Goal: Navigation & Orientation: Understand site structure

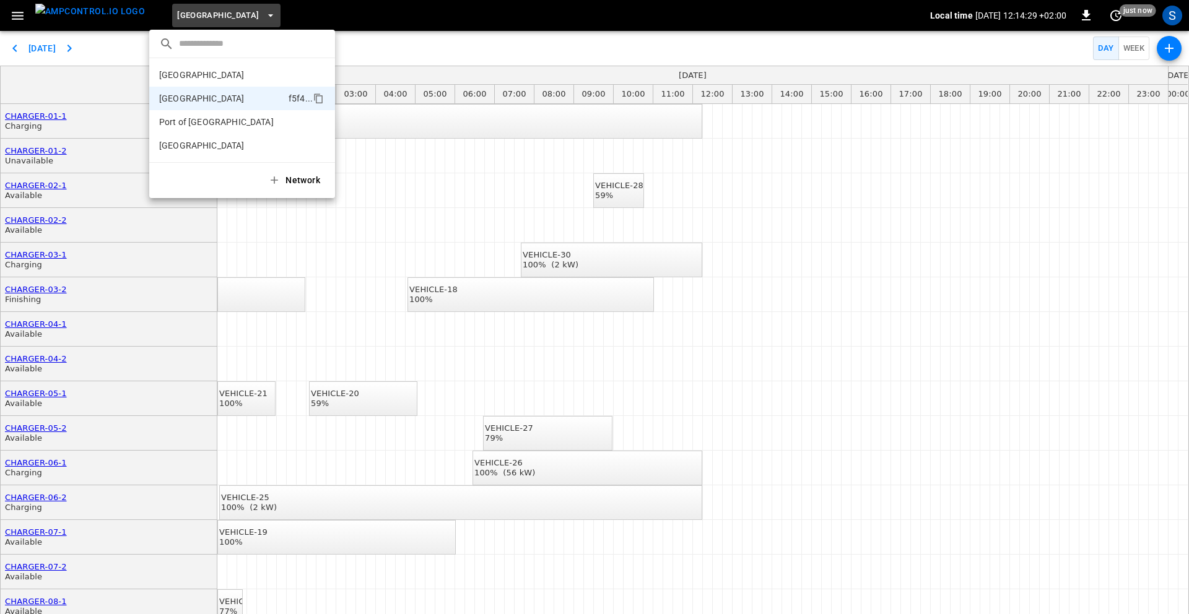
click at [15, 20] on div at bounding box center [594, 307] width 1189 height 614
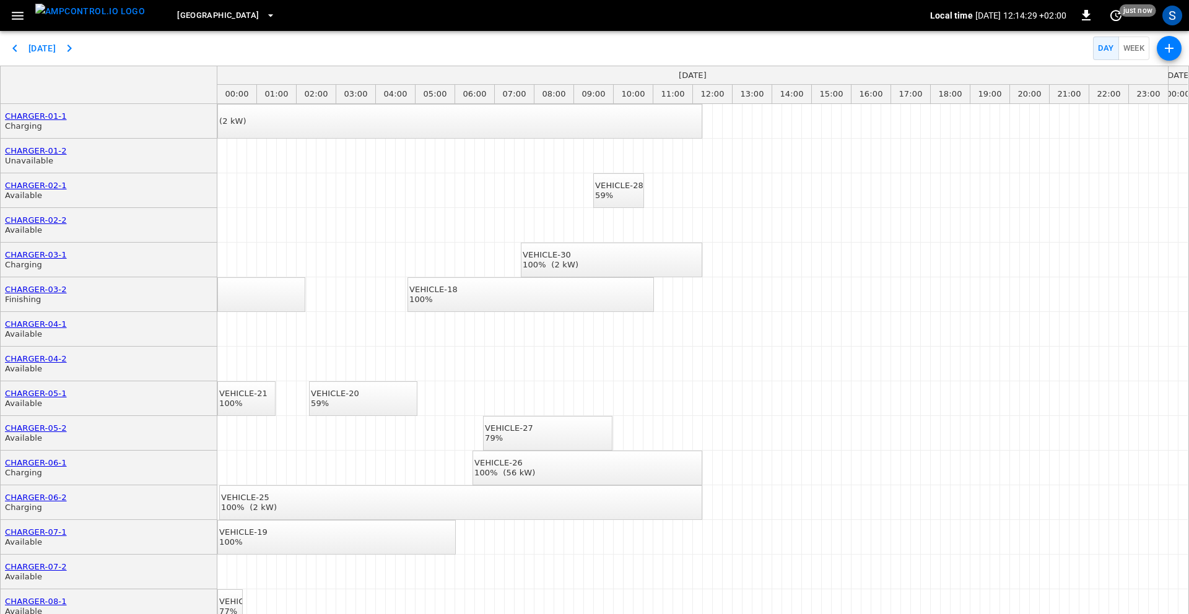
click at [17, 15] on icon "button" at bounding box center [18, 16] width 12 height 8
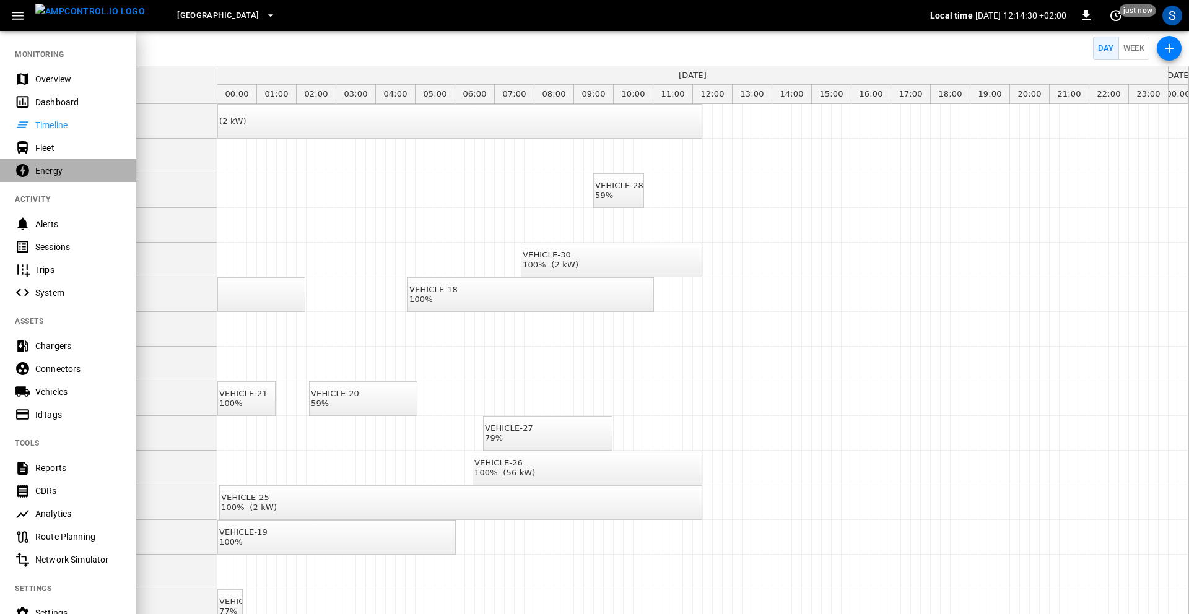
click at [67, 163] on div "Energy" at bounding box center [68, 170] width 136 height 23
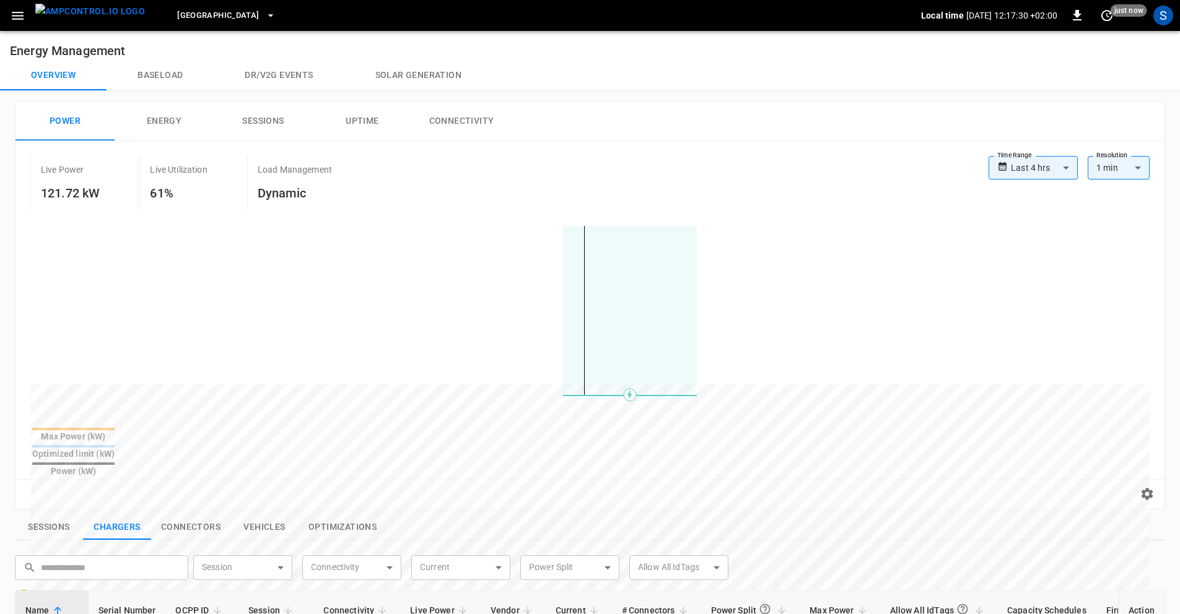
click at [223, 20] on span "[GEOGRAPHIC_DATA]" at bounding box center [218, 16] width 82 height 14
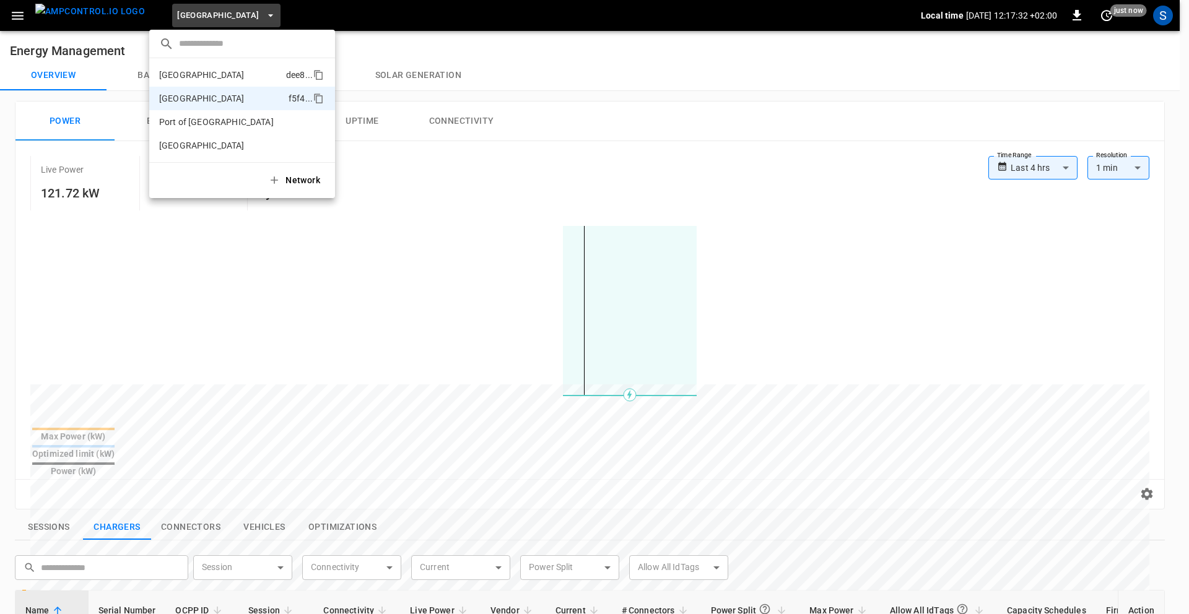
click at [203, 73] on p "[GEOGRAPHIC_DATA]" at bounding box center [201, 75] width 85 height 12
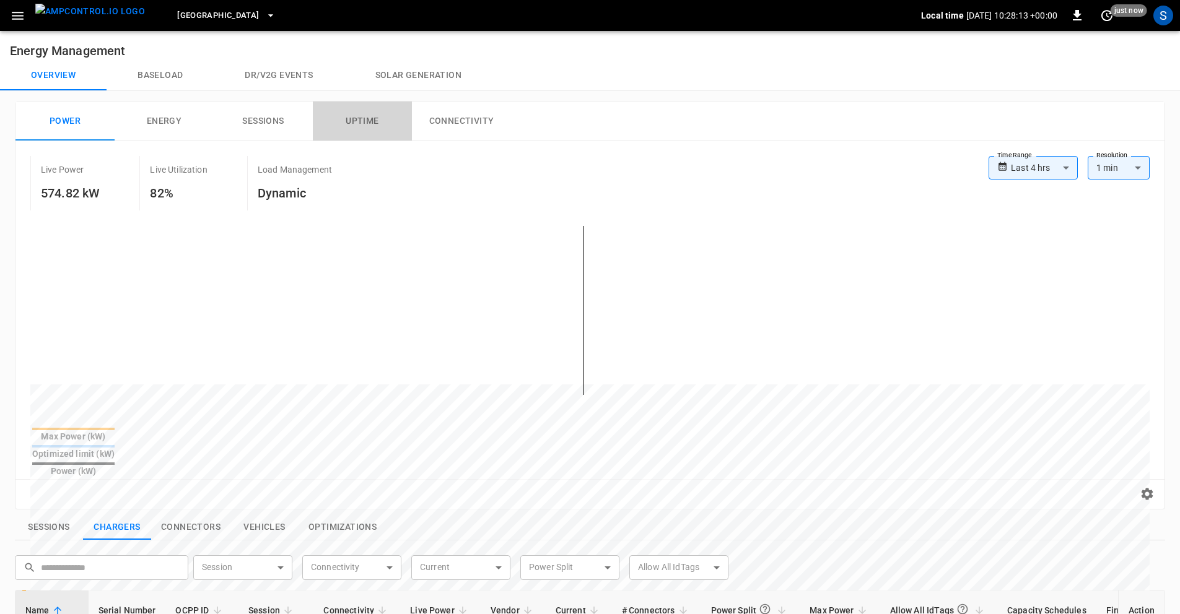
click at [357, 119] on button "Uptime" at bounding box center [362, 122] width 99 height 40
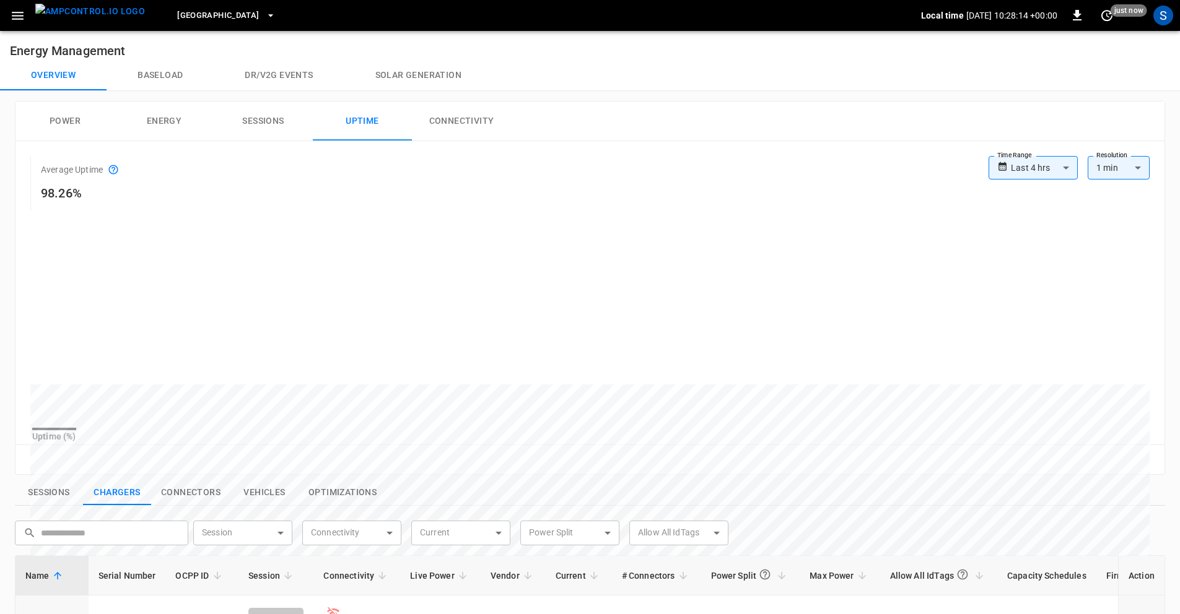
click at [261, 120] on button "Sessions" at bounding box center [263, 122] width 99 height 40
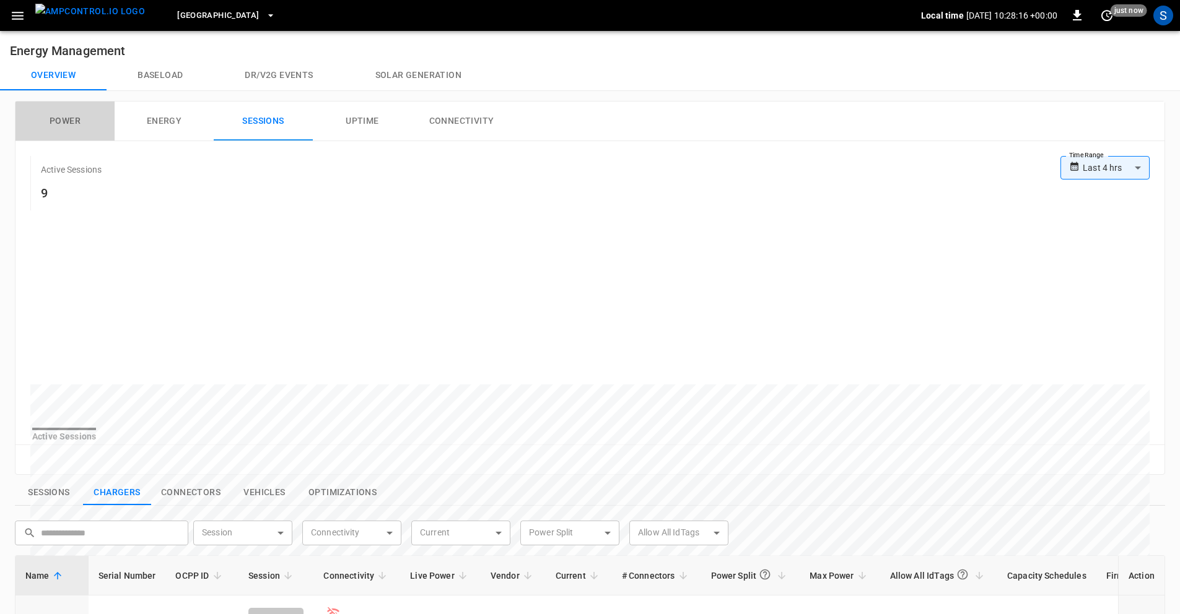
click at [58, 122] on button "Power" at bounding box center [64, 122] width 99 height 40
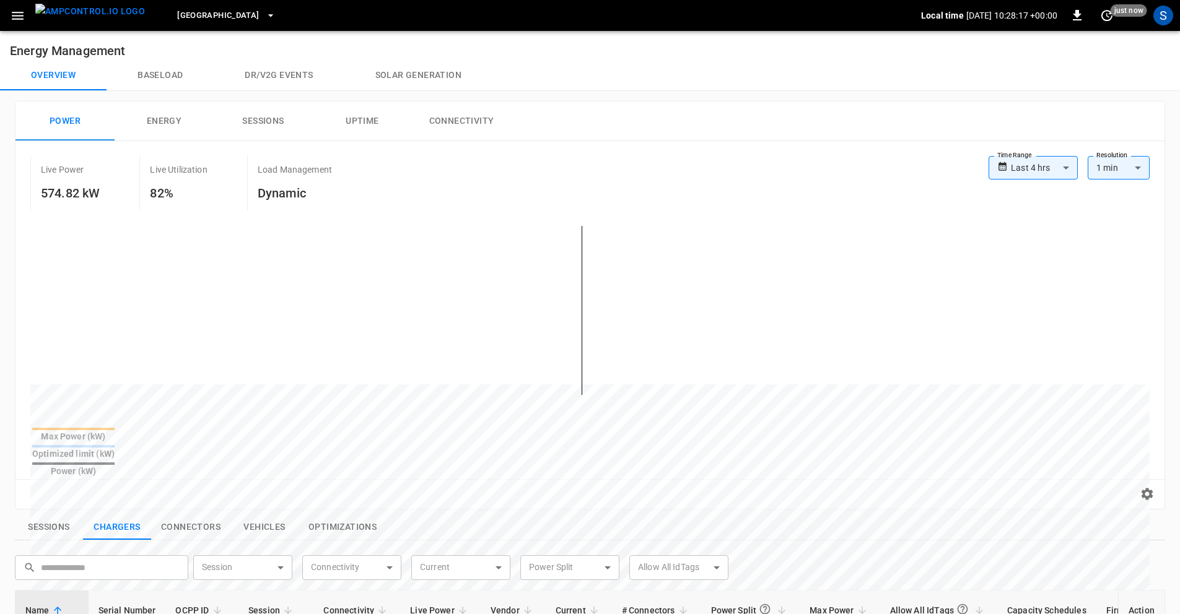
click at [171, 125] on button "Energy" at bounding box center [164, 122] width 99 height 40
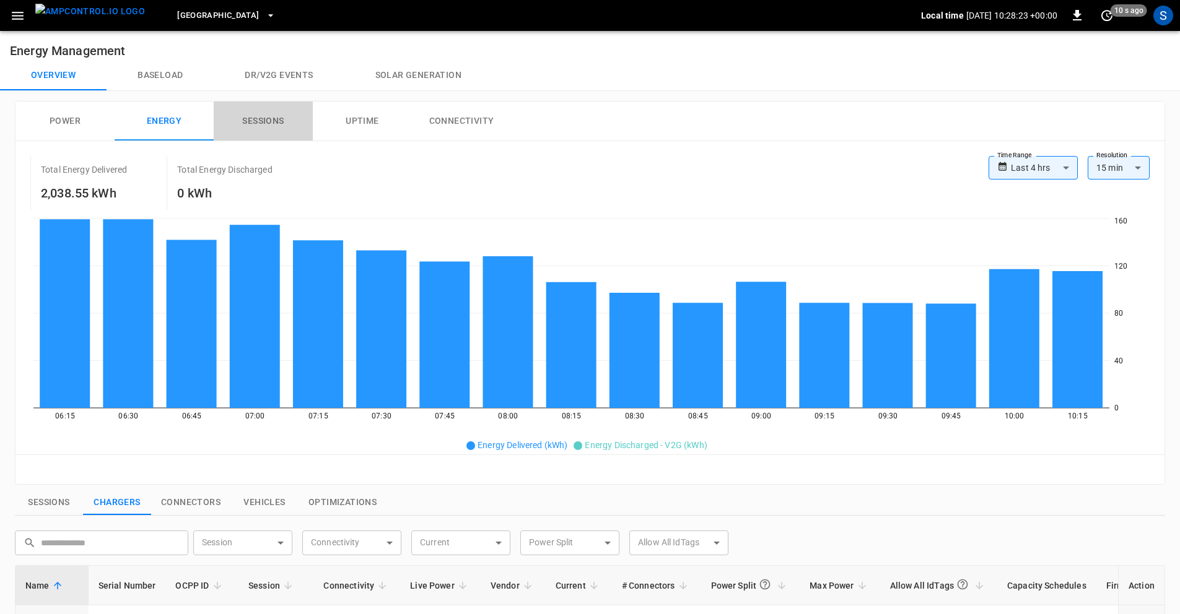
click at [248, 113] on button "Sessions" at bounding box center [263, 122] width 99 height 40
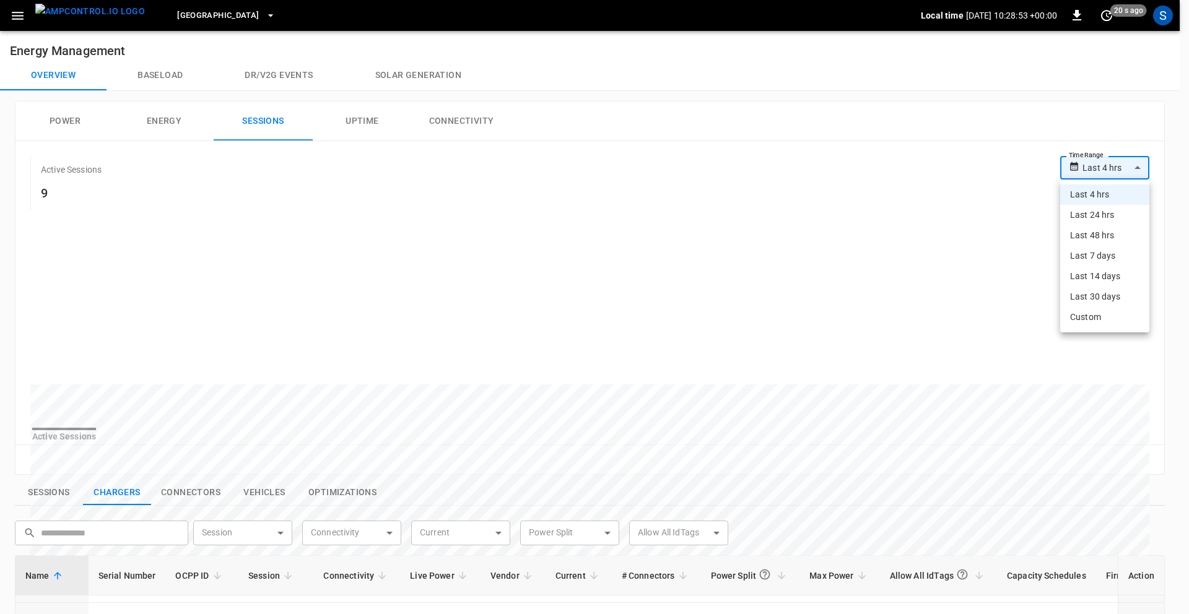
click at [1095, 164] on body "**********" at bounding box center [594, 514] width 1189 height 1029
click at [1089, 252] on li "Last 7 days" at bounding box center [1104, 256] width 89 height 20
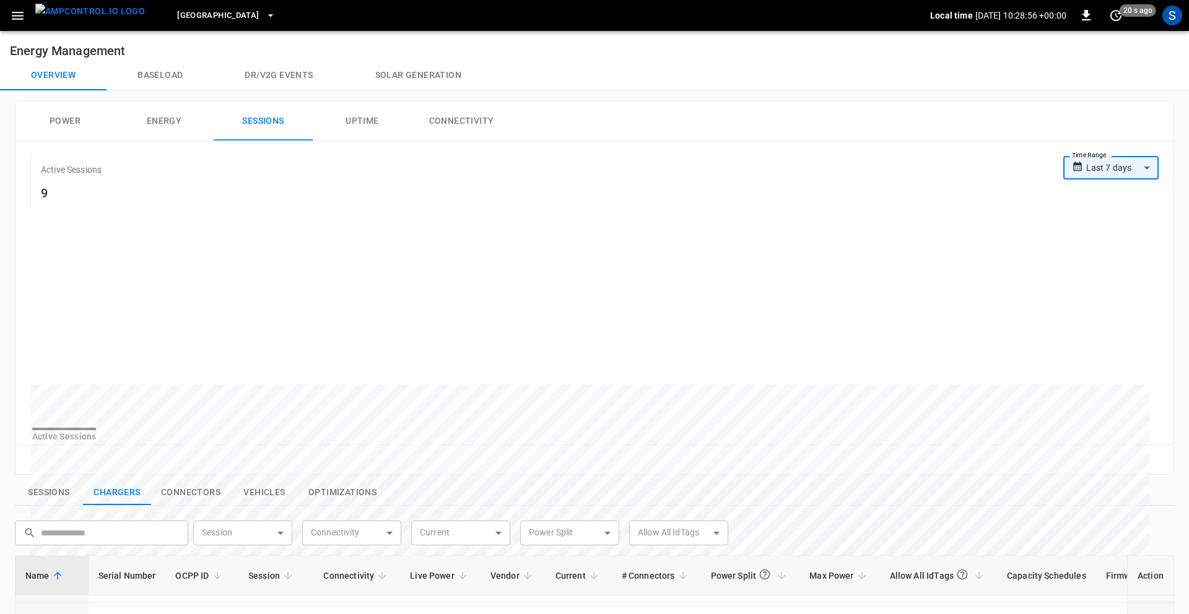
click at [1100, 161] on body "**********" at bounding box center [594, 514] width 1189 height 1029
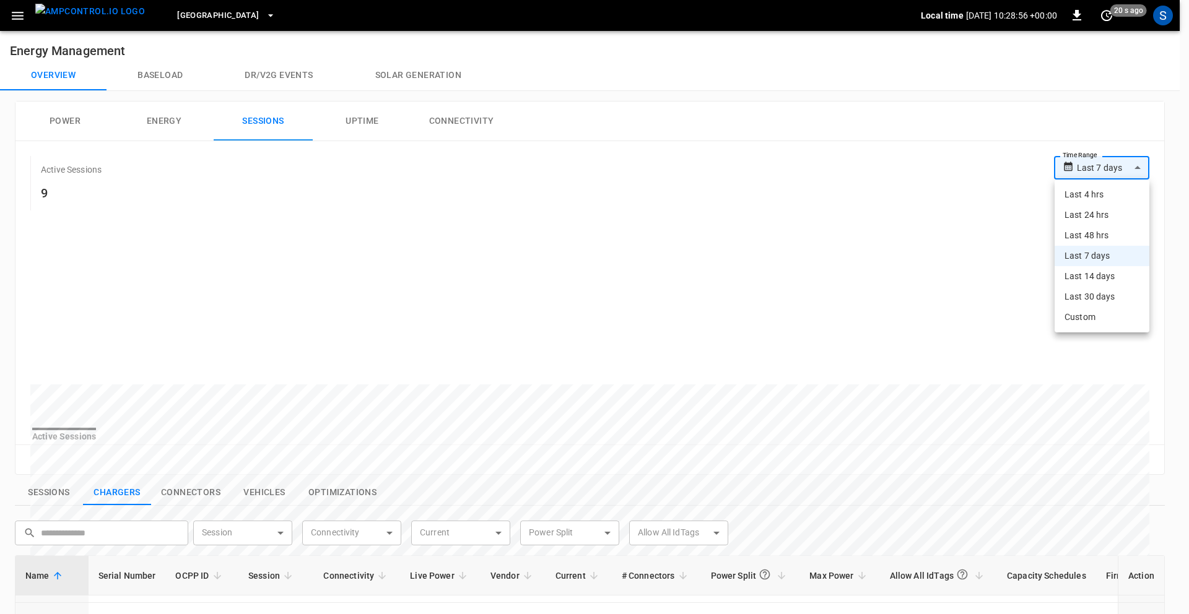
click at [1090, 194] on li "Last 4 hrs" at bounding box center [1102, 195] width 95 height 20
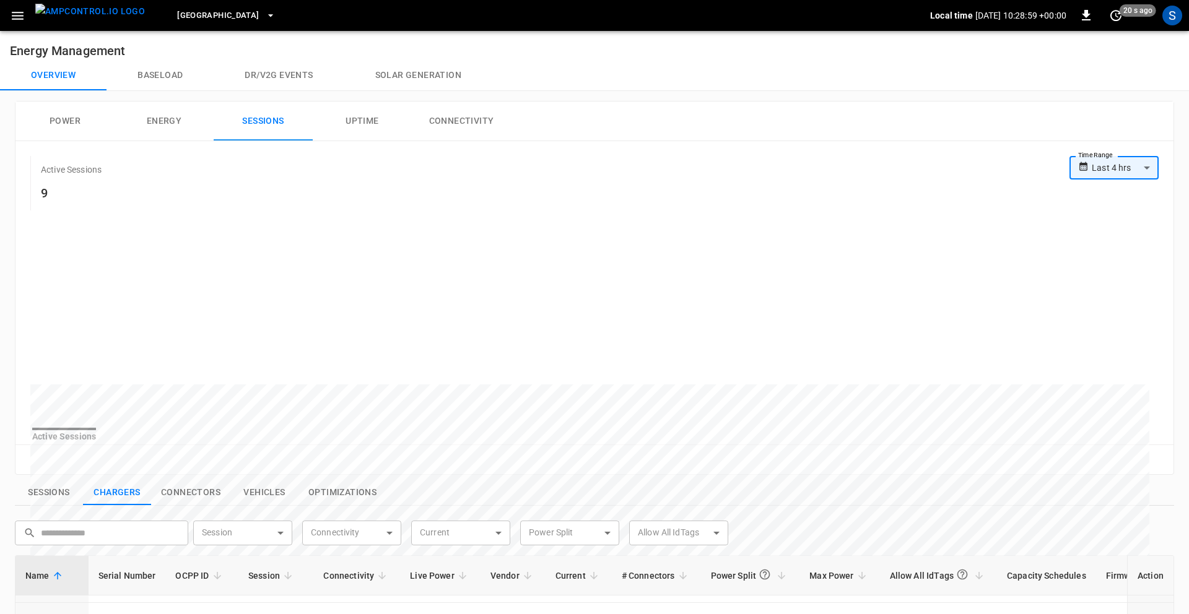
click at [1098, 172] on body "**********" at bounding box center [594, 514] width 1189 height 1029
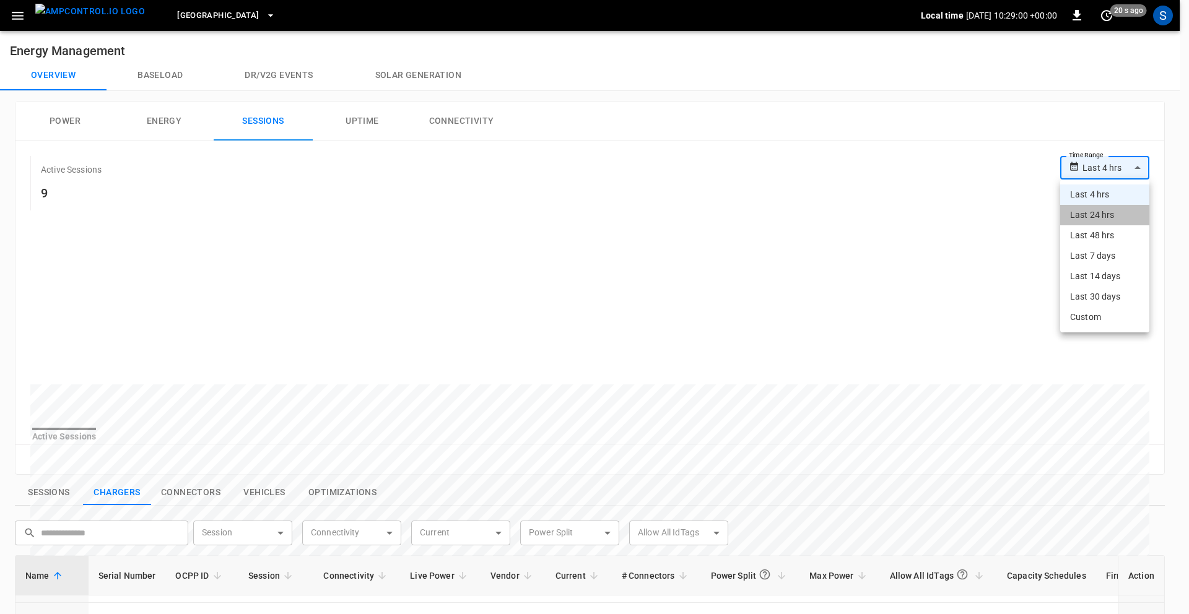
click at [1093, 209] on li "Last 24 hrs" at bounding box center [1104, 215] width 89 height 20
type input "**********"
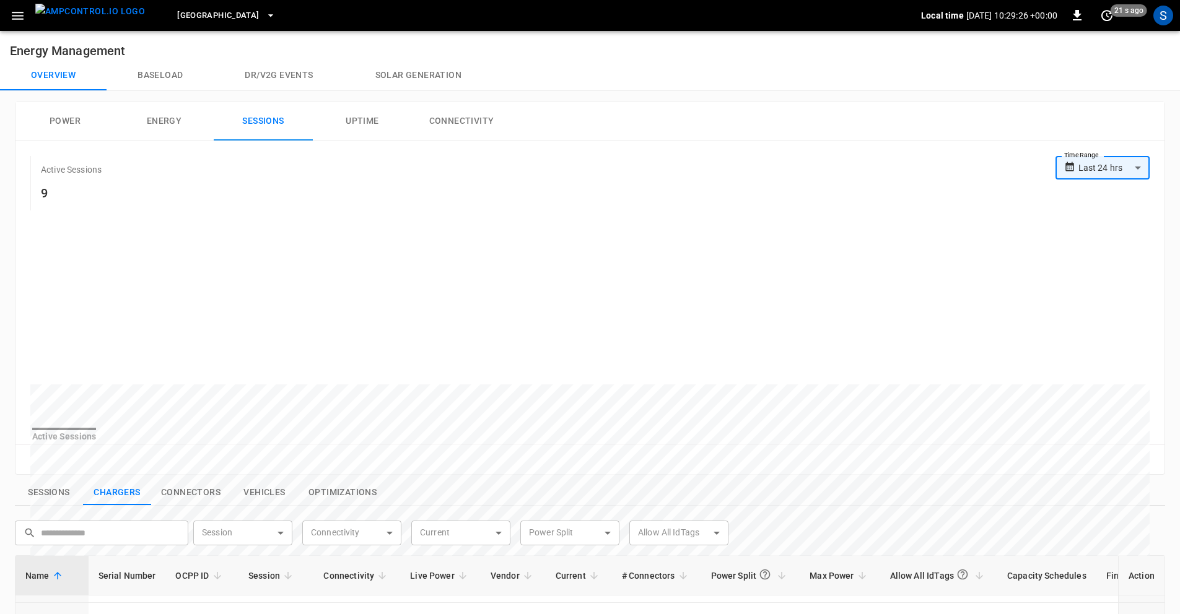
click at [337, 121] on button "Uptime" at bounding box center [362, 122] width 99 height 40
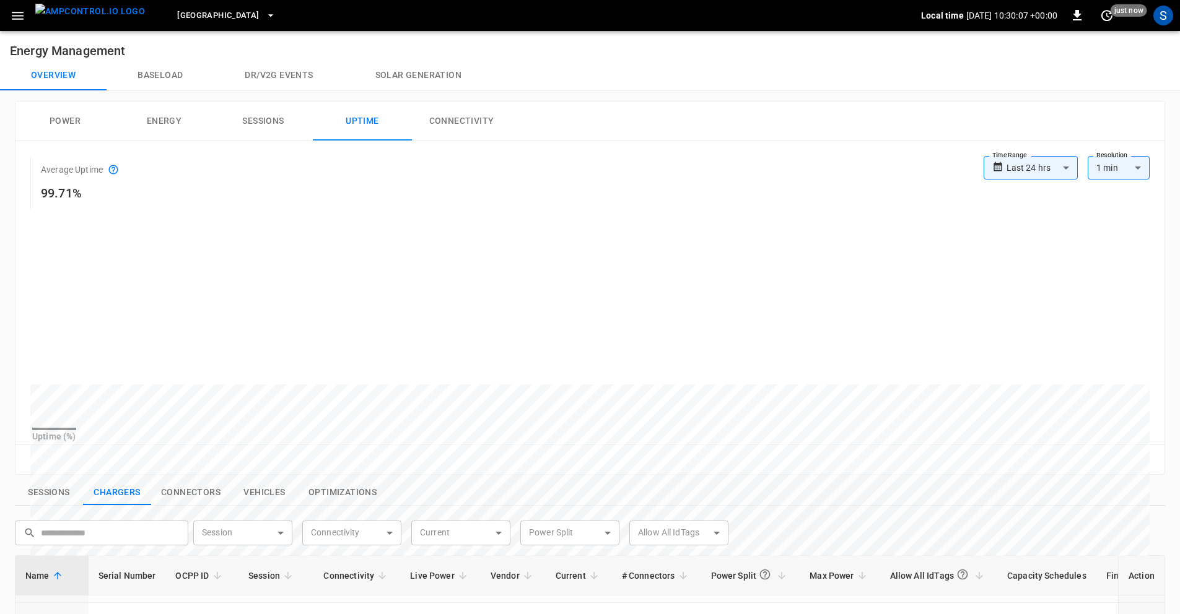
click at [49, 499] on button "Sessions" at bounding box center [49, 493] width 68 height 26
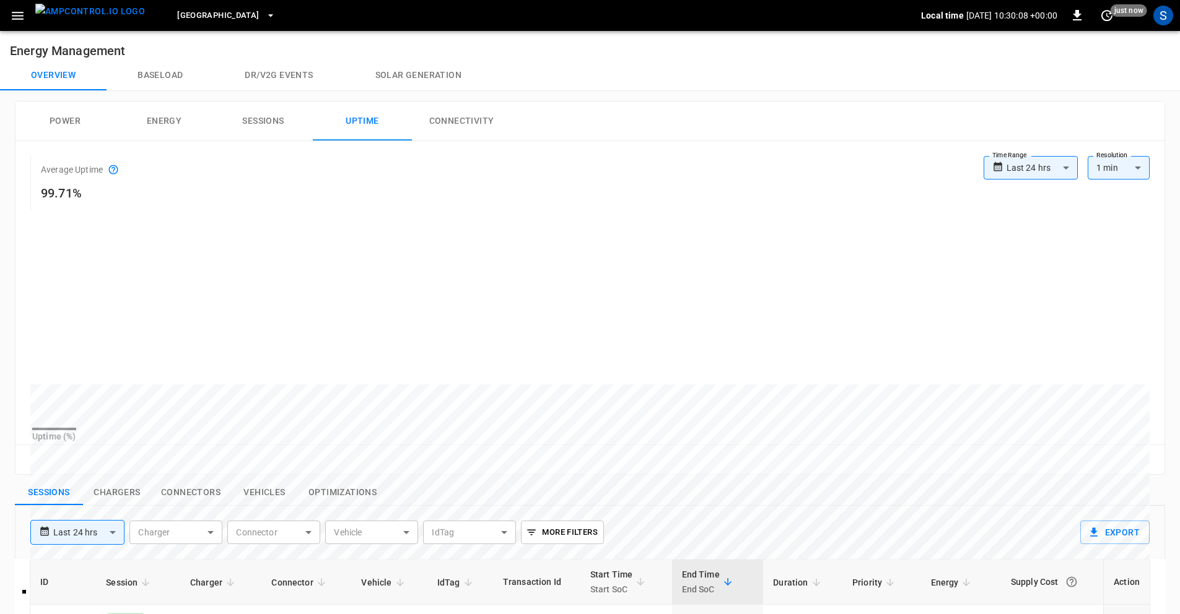
click at [118, 502] on button "Chargers" at bounding box center [117, 493] width 68 height 26
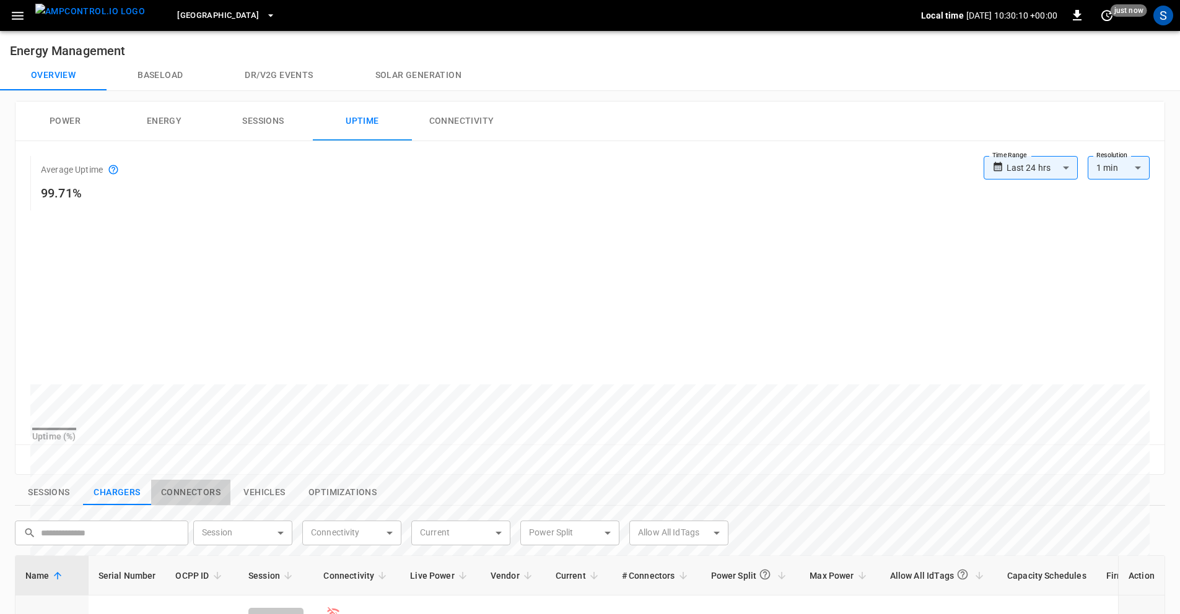
drag, startPoint x: 196, startPoint y: 499, endPoint x: 188, endPoint y: 498, distance: 8.7
click at [196, 500] on button "Connectors" at bounding box center [190, 493] width 79 height 26
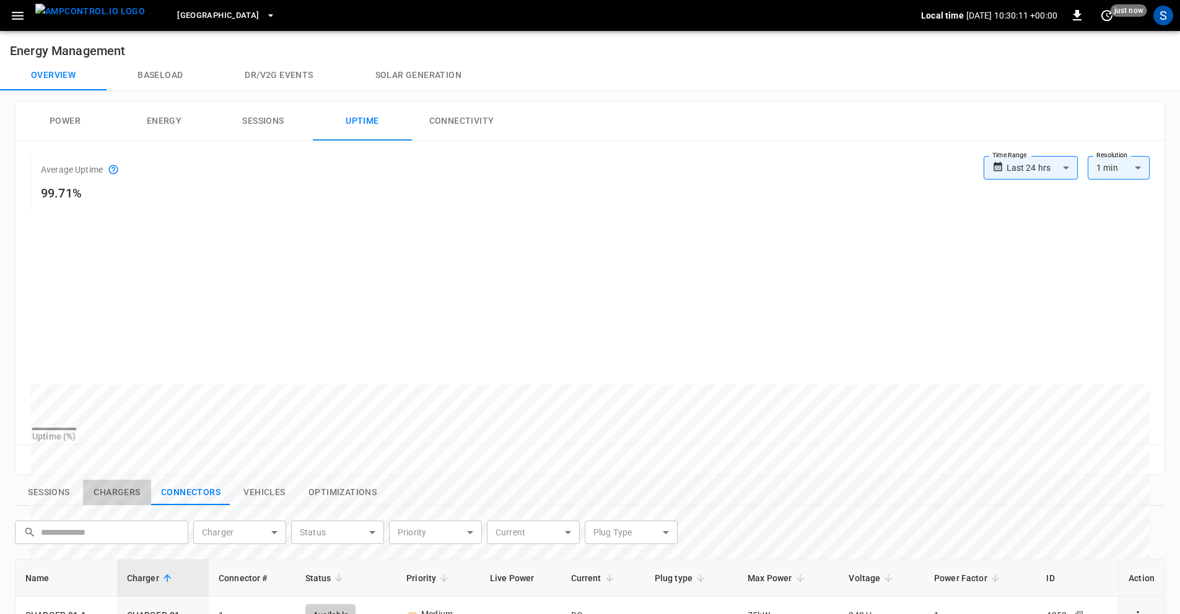
click at [121, 499] on button "Chargers" at bounding box center [117, 493] width 68 height 26
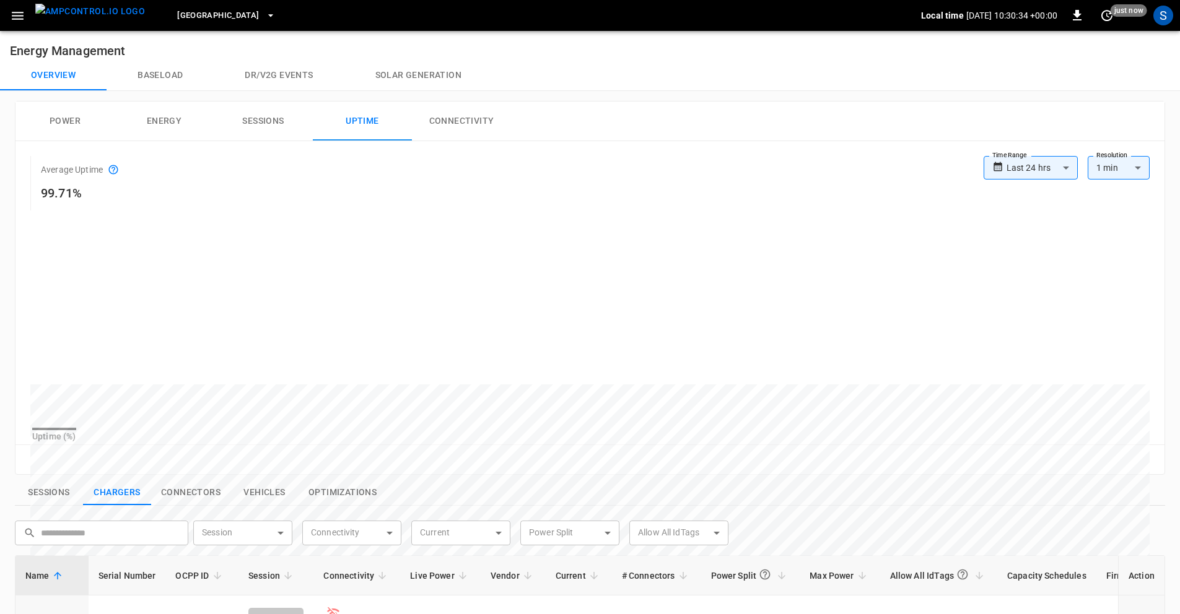
click at [461, 118] on button "Connectivity" at bounding box center [461, 122] width 99 height 40
click at [357, 118] on button "Uptime" at bounding box center [362, 122] width 99 height 40
click at [466, 117] on button "Connectivity" at bounding box center [461, 122] width 99 height 40
click at [13, 16] on icon "button" at bounding box center [17, 15] width 15 height 15
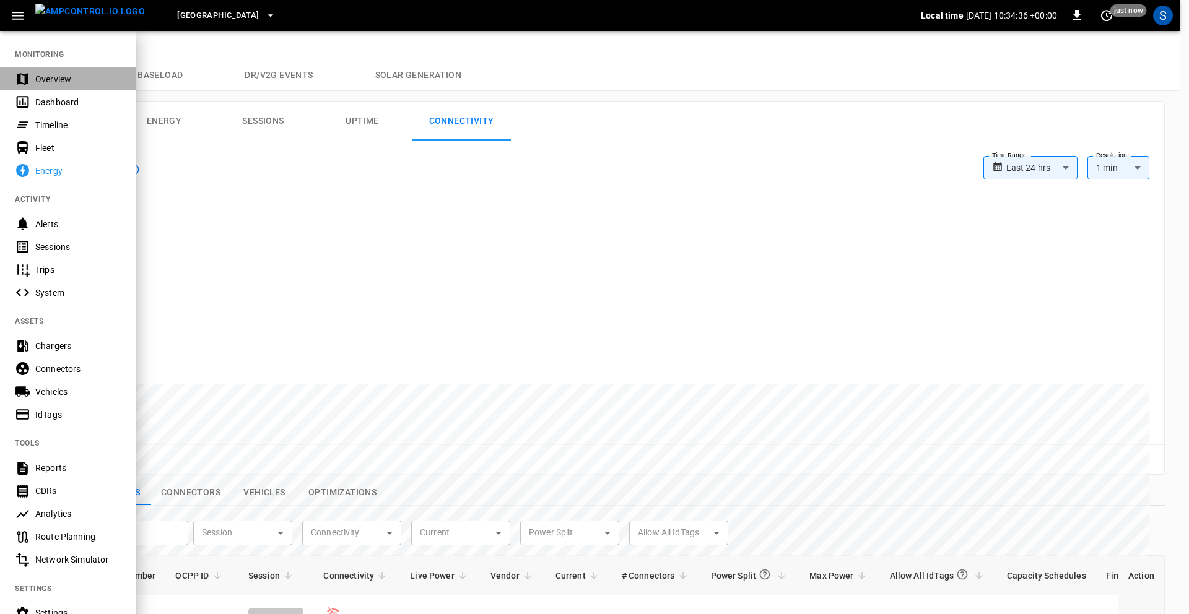
click at [50, 82] on div "Overview" at bounding box center [78, 79] width 86 height 12
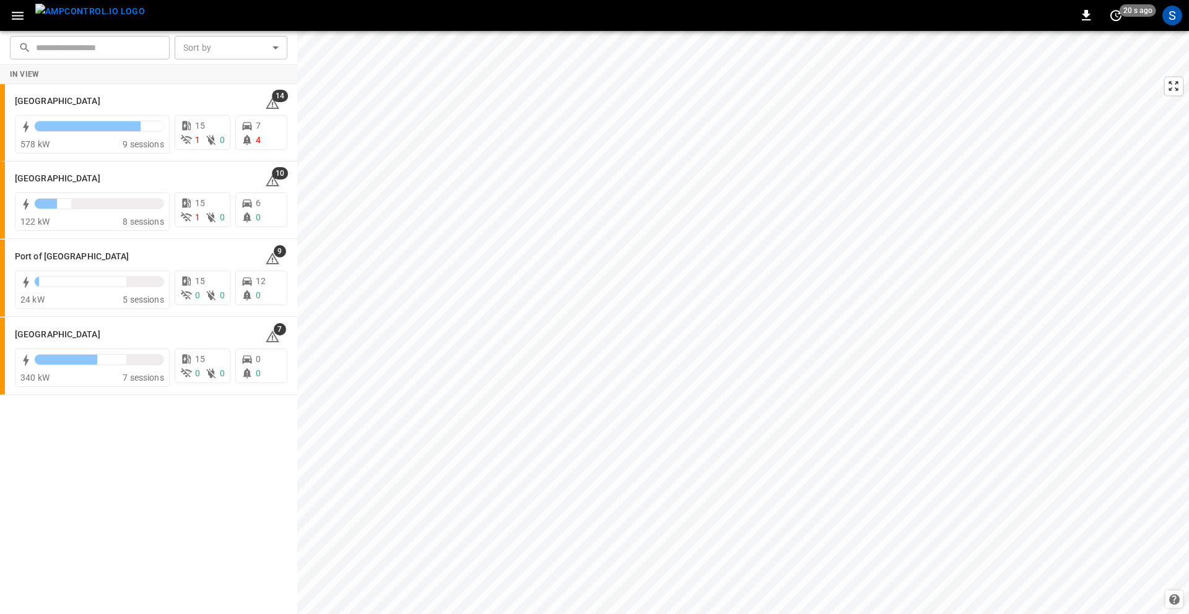
click at [14, 13] on icon "button" at bounding box center [17, 15] width 15 height 15
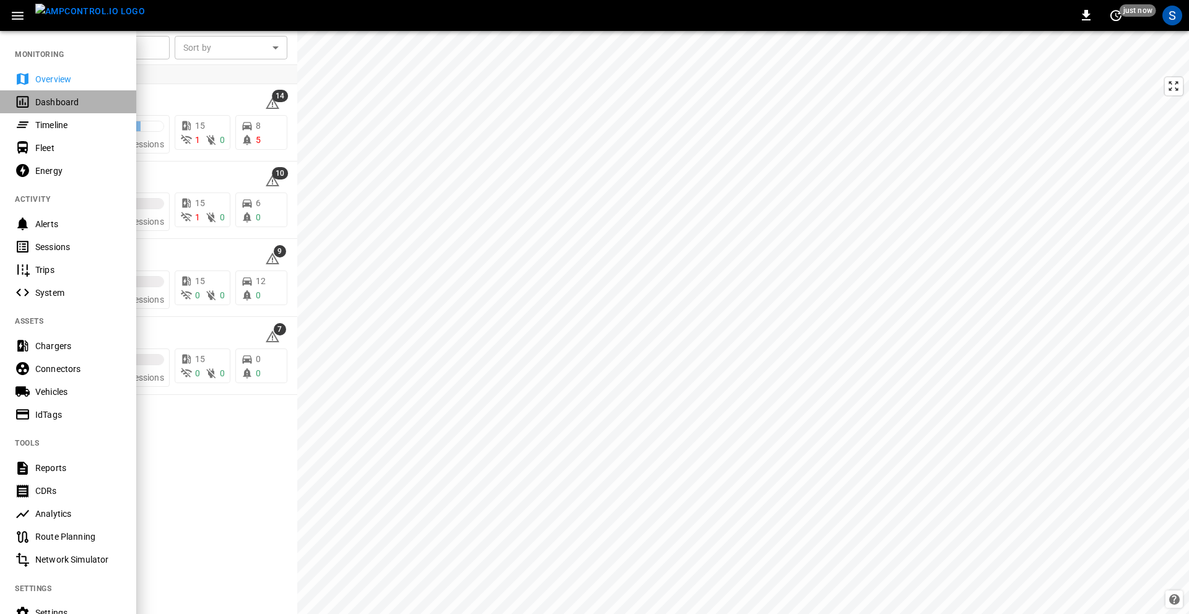
click at [45, 100] on div "Dashboard" at bounding box center [78, 102] width 86 height 12
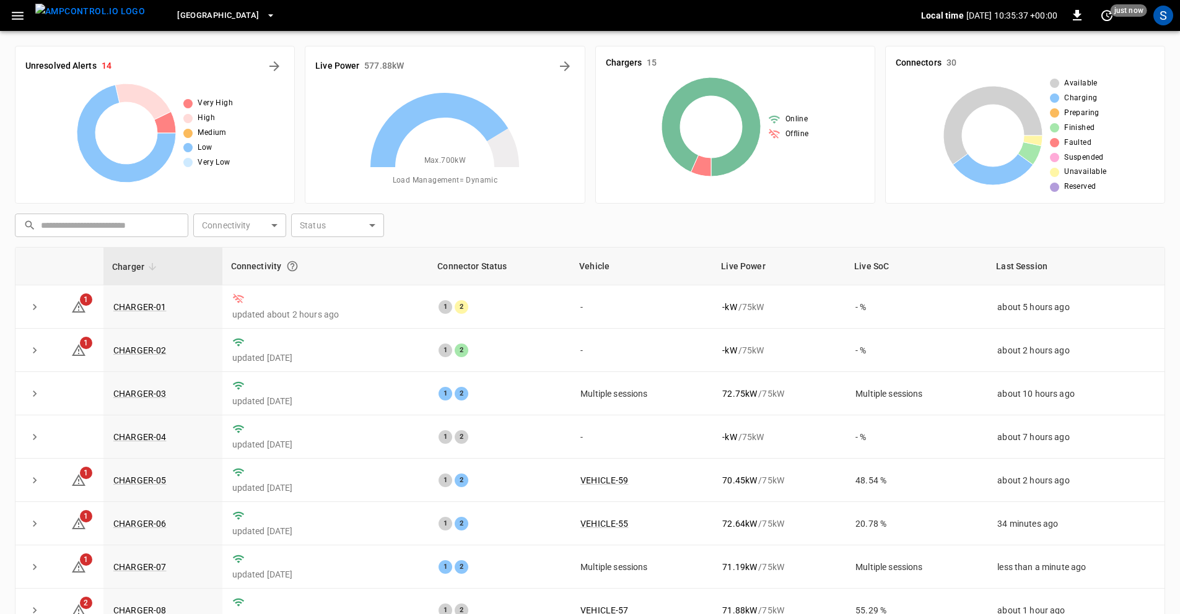
click at [160, 62] on div "Unresolved Alerts 14" at bounding box center [154, 66] width 259 height 20
click at [515, 65] on div "Live Power 577.88 kW" at bounding box center [444, 66] width 259 height 20
click at [806, 61] on div "Chargers 15" at bounding box center [735, 63] width 259 height 14
click at [1029, 59] on div "Connectors 30" at bounding box center [1024, 63] width 259 height 14
click at [15, 14] on icon "button" at bounding box center [17, 15] width 15 height 15
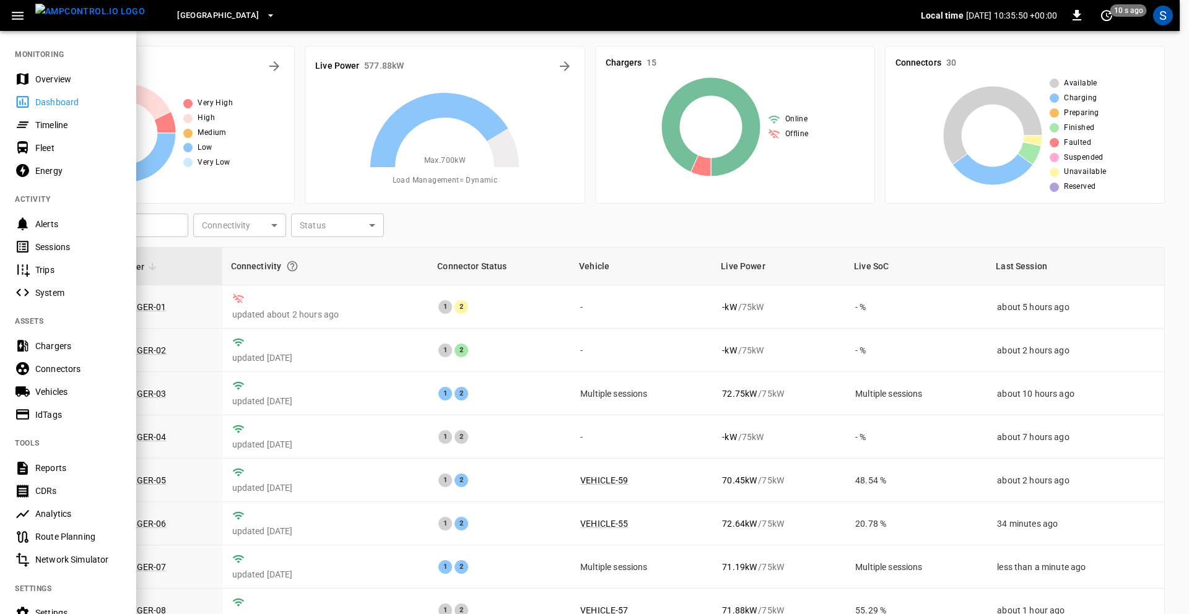
click at [35, 170] on div "Energy" at bounding box center [78, 171] width 86 height 12
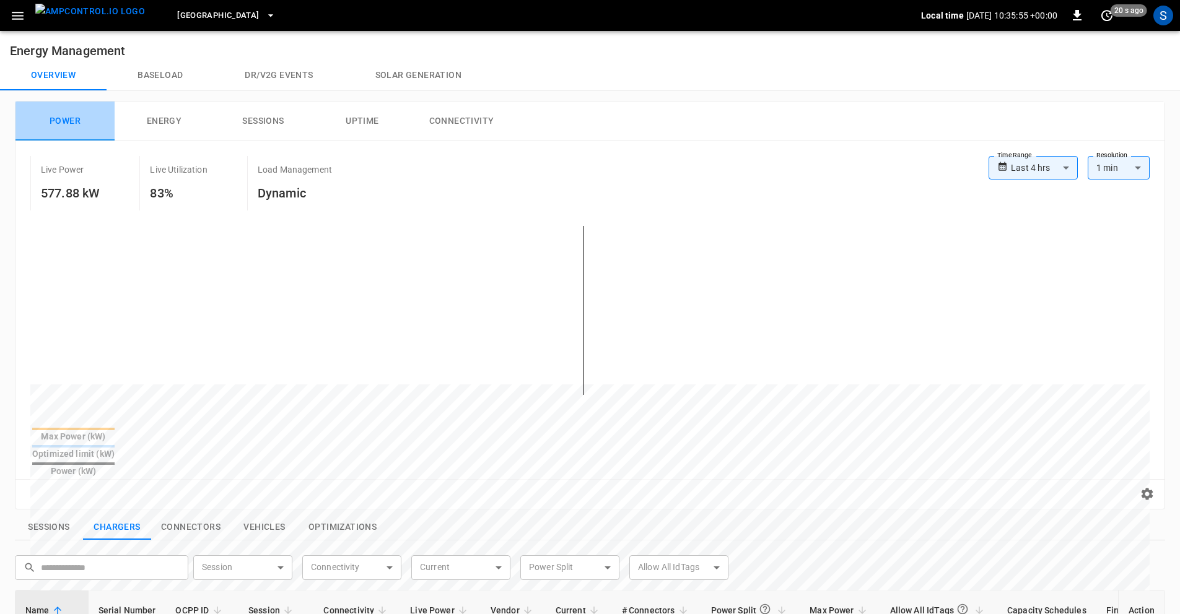
click at [59, 123] on button "Power" at bounding box center [64, 122] width 99 height 40
click at [162, 121] on button "Energy" at bounding box center [164, 122] width 99 height 40
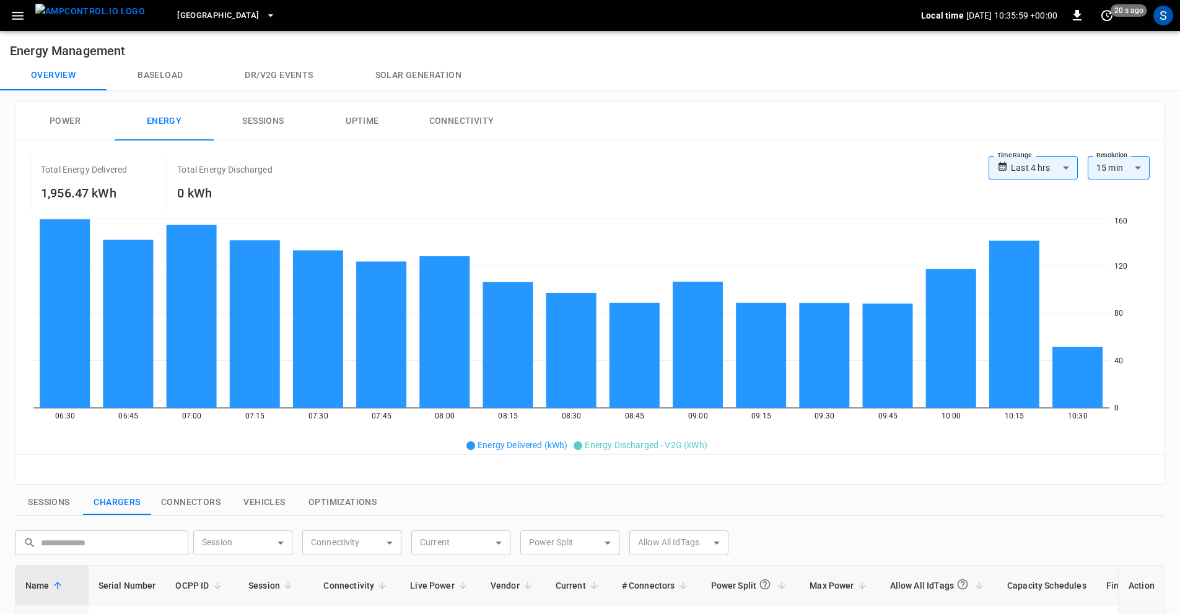
click at [261, 121] on button "Sessions" at bounding box center [263, 122] width 99 height 40
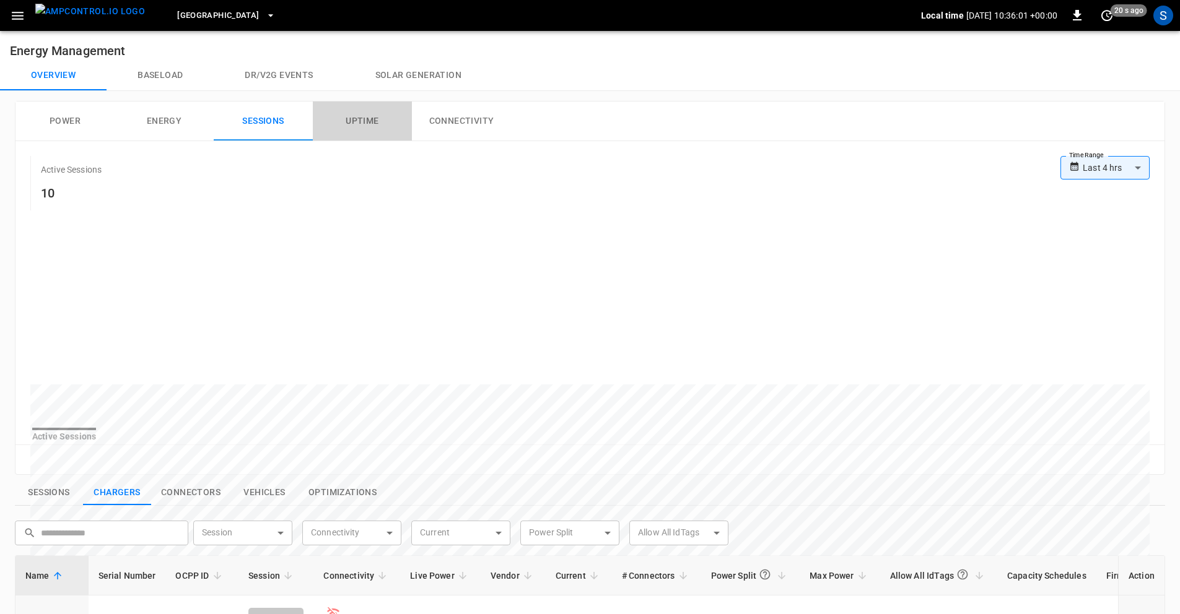
click at [351, 123] on button "Uptime" at bounding box center [362, 122] width 99 height 40
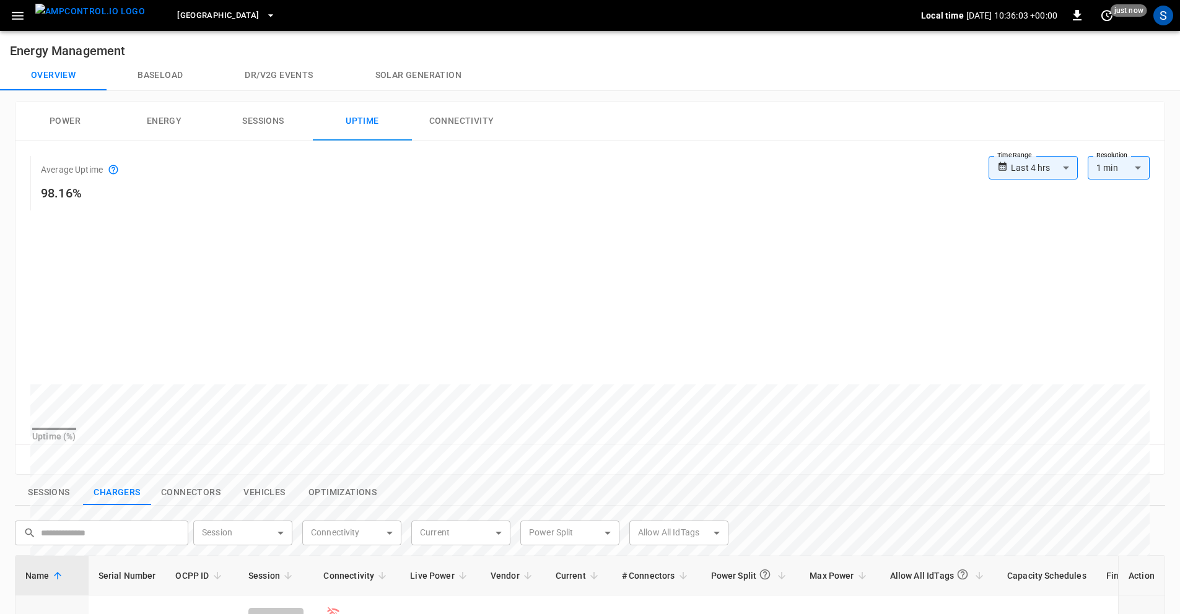
click at [464, 124] on button "Connectivity" at bounding box center [461, 122] width 99 height 40
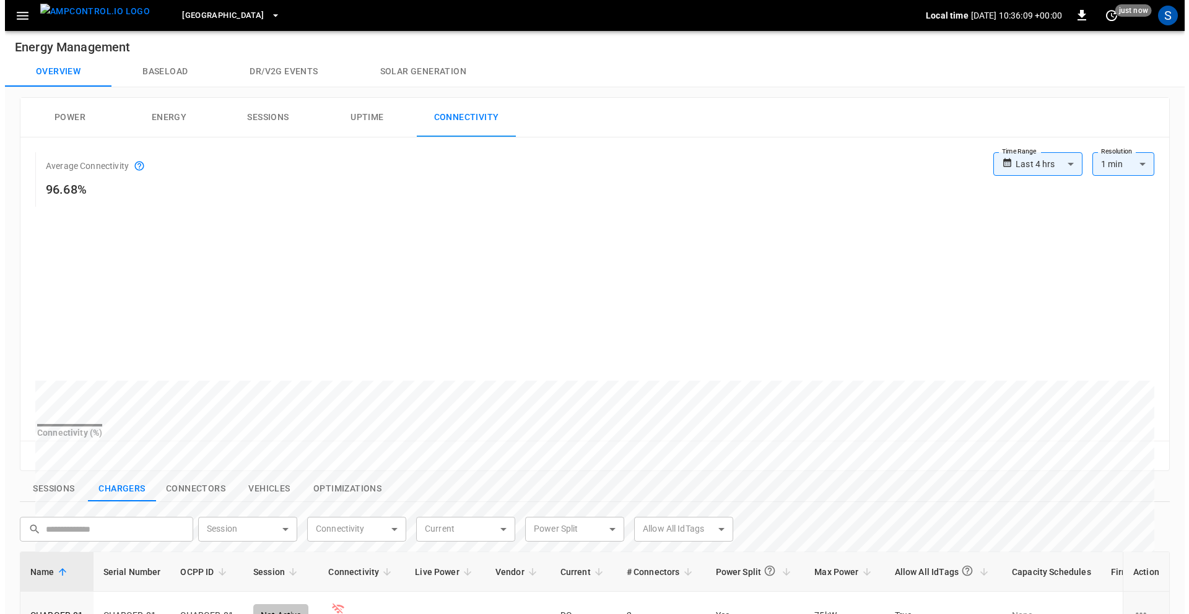
scroll to position [19, 0]
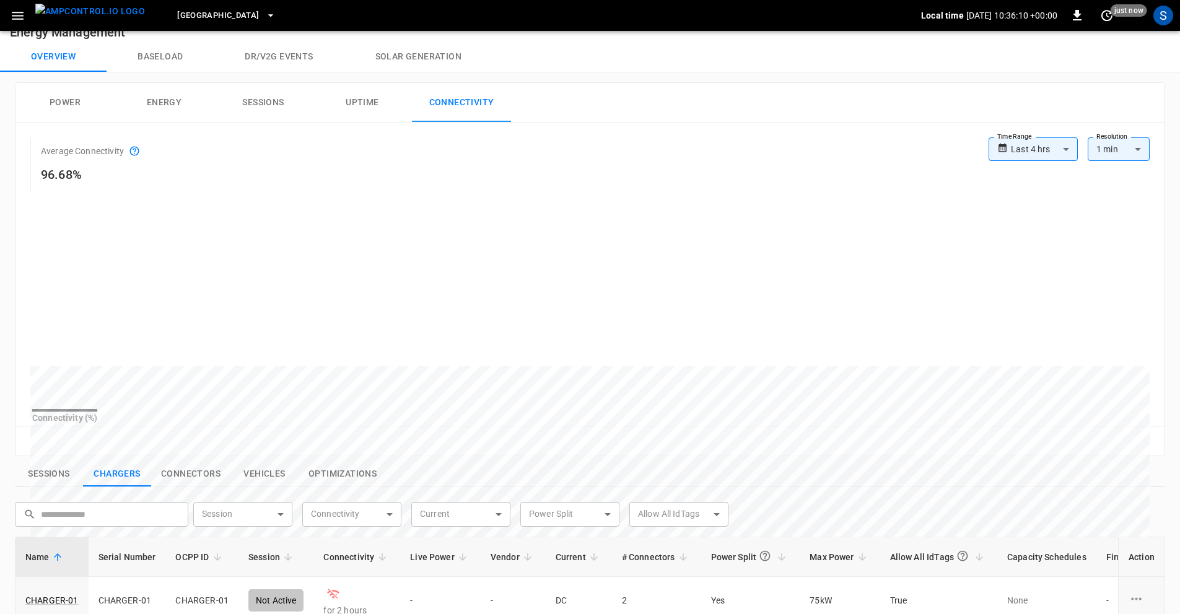
click at [61, 103] on button "Power" at bounding box center [64, 103] width 99 height 40
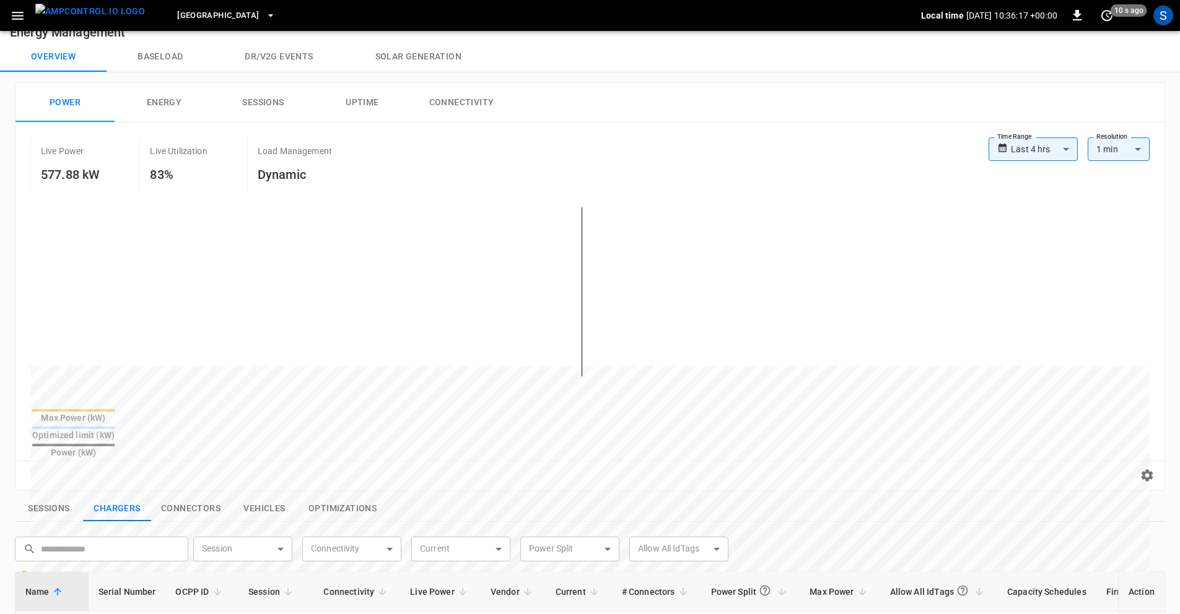
click at [9, 15] on button "button" at bounding box center [17, 15] width 25 height 23
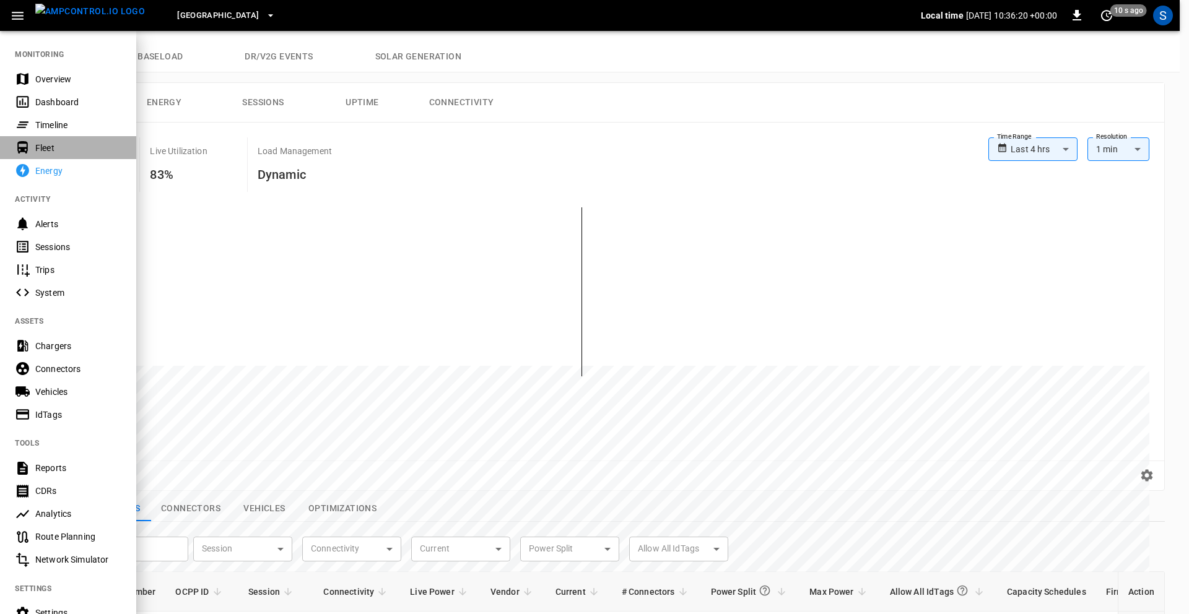
click at [40, 149] on div "Fleet" at bounding box center [78, 148] width 86 height 12
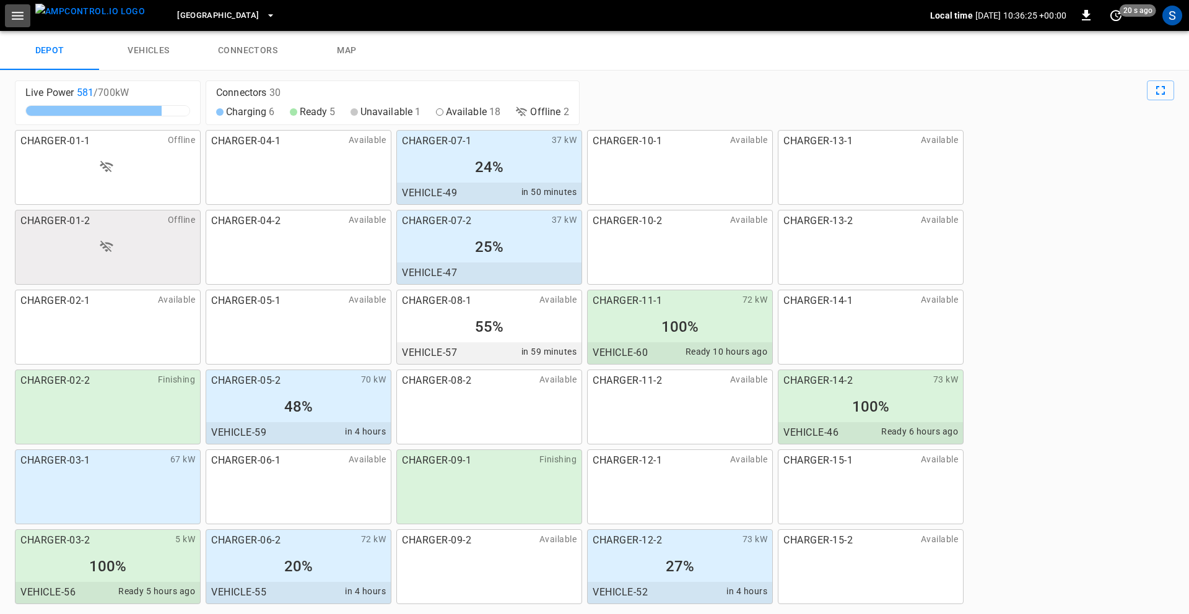
click at [14, 15] on icon "button" at bounding box center [18, 16] width 12 height 8
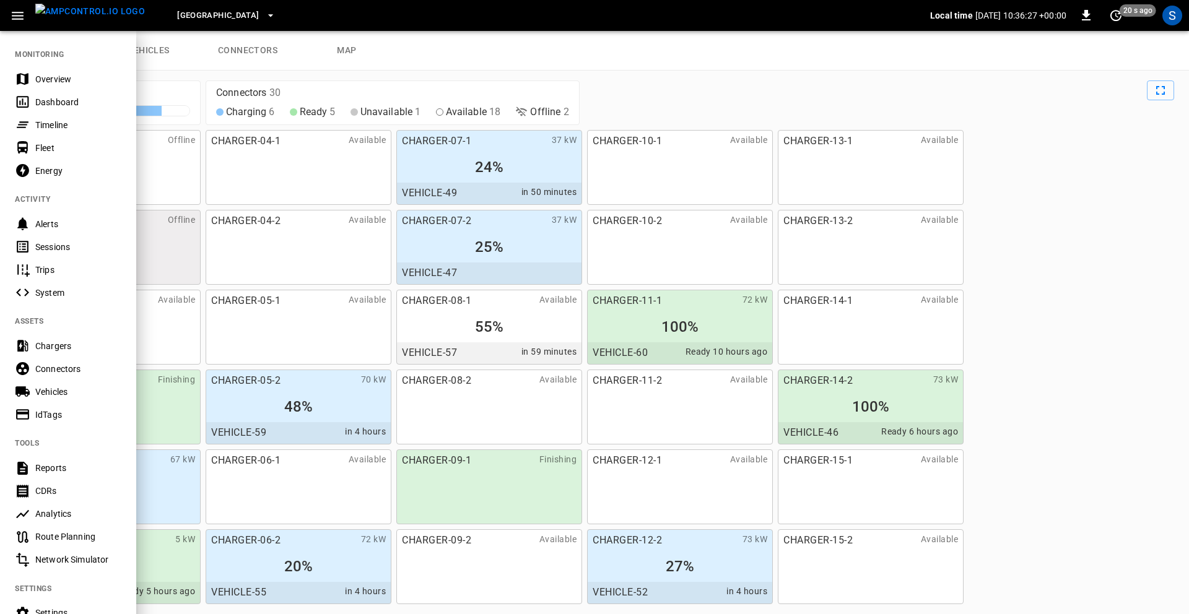
click at [43, 122] on div "Timeline" at bounding box center [78, 125] width 86 height 12
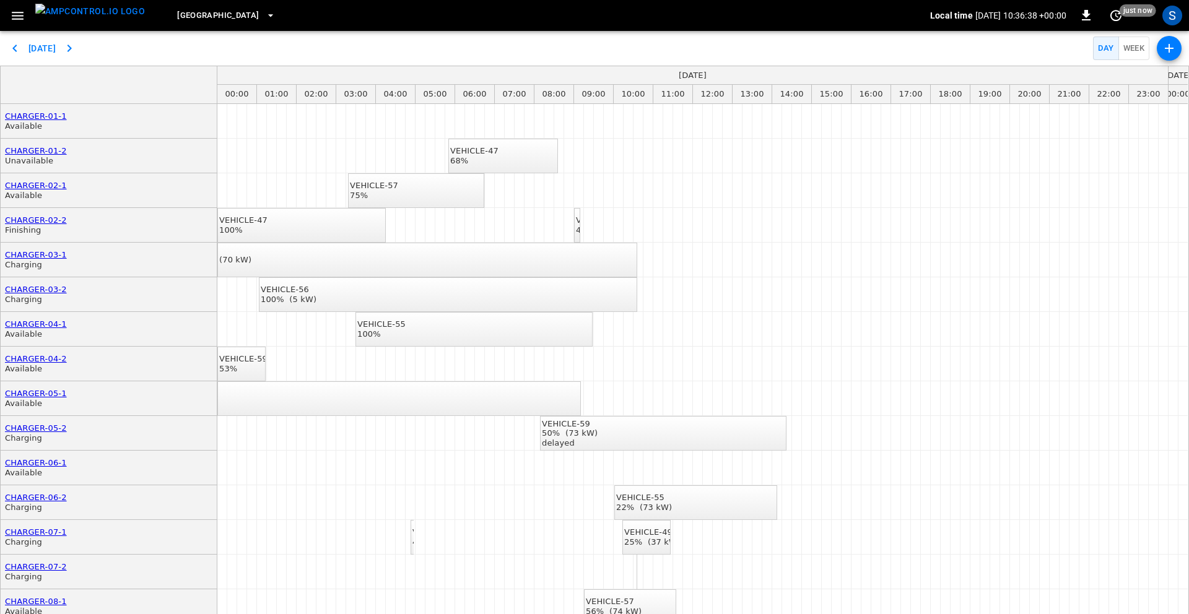
click at [105, 46] on div "[DATE] Day Week" at bounding box center [594, 48] width 1189 height 35
click at [15, 12] on icon "button" at bounding box center [17, 15] width 15 height 15
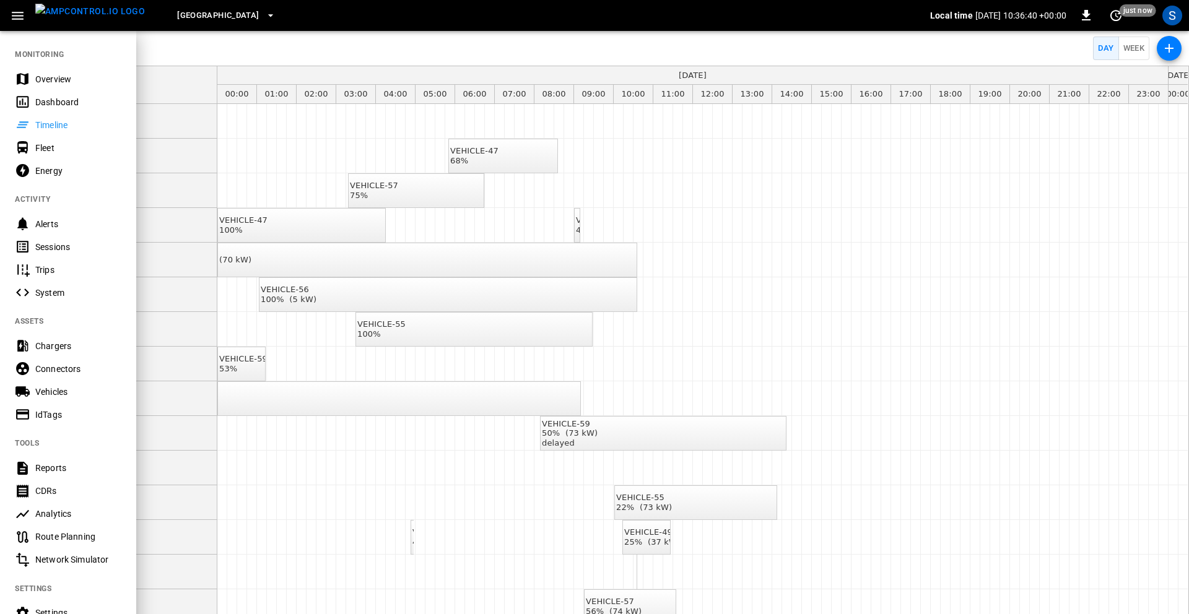
click at [40, 74] on div "Overview" at bounding box center [78, 79] width 86 height 12
